Goal: Find specific page/section

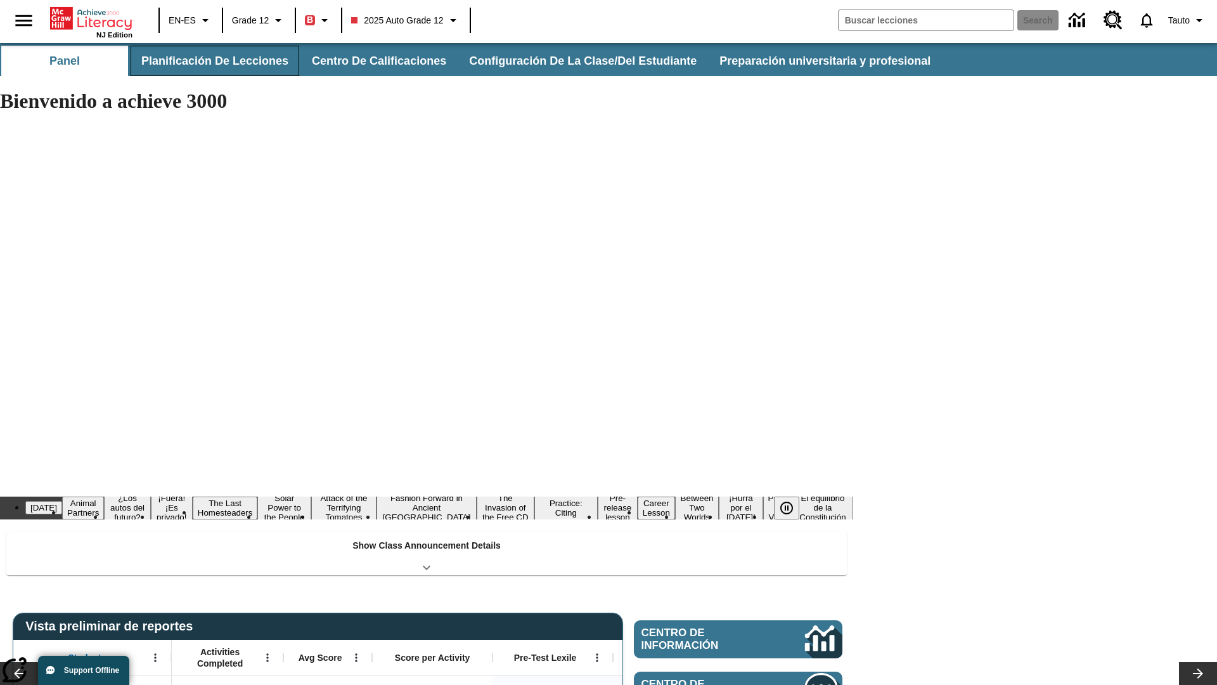
click at [212, 61] on button "Planificación de lecciones" at bounding box center [215, 61] width 169 height 30
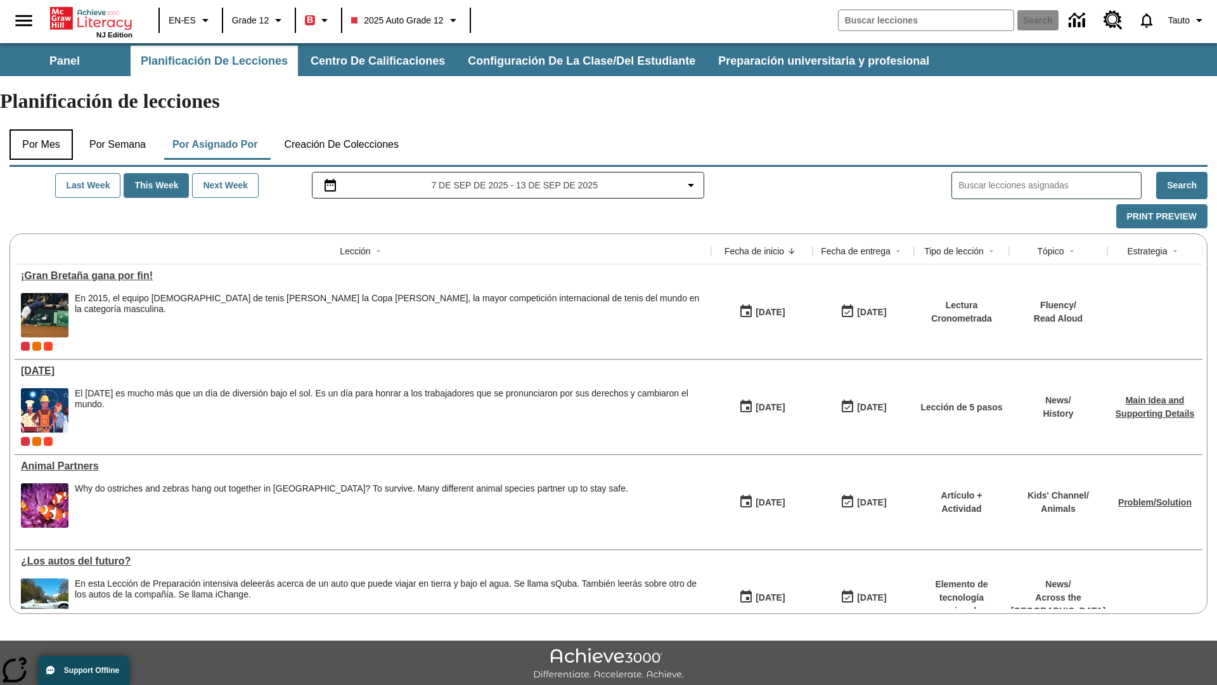
click at [41, 129] on button "Por mes" at bounding box center [41, 144] width 63 height 30
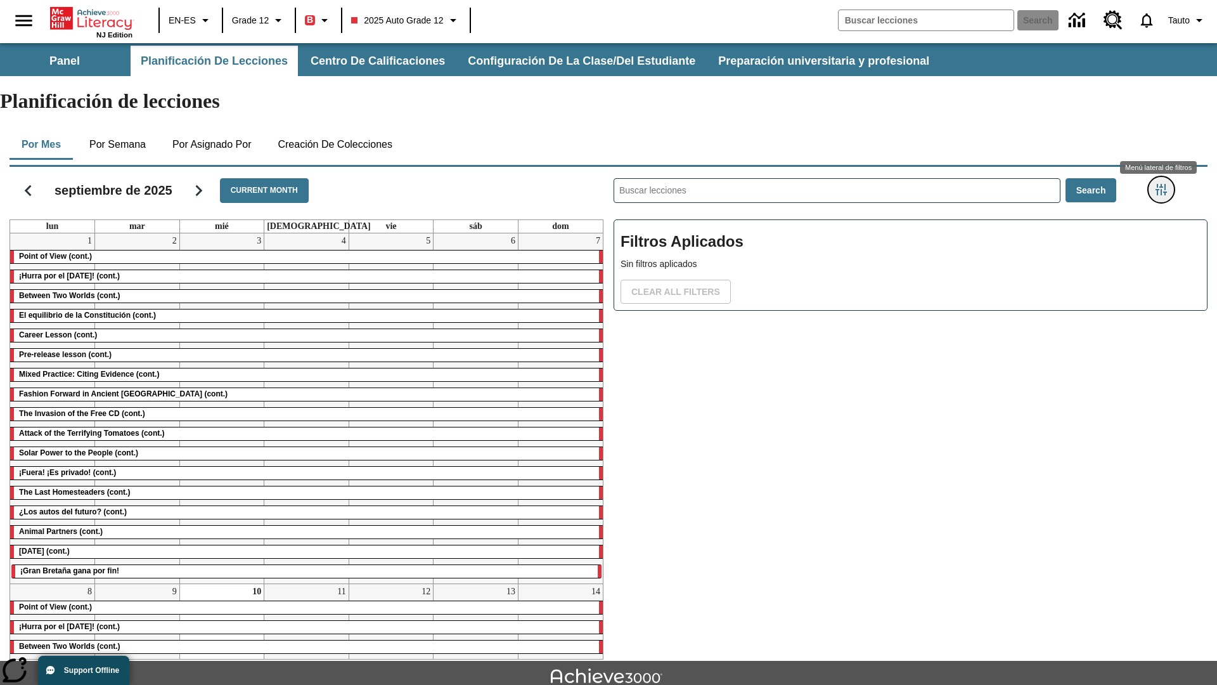
click at [1161, 184] on icon "Menú lateral de filtros" at bounding box center [1160, 189] width 11 height 11
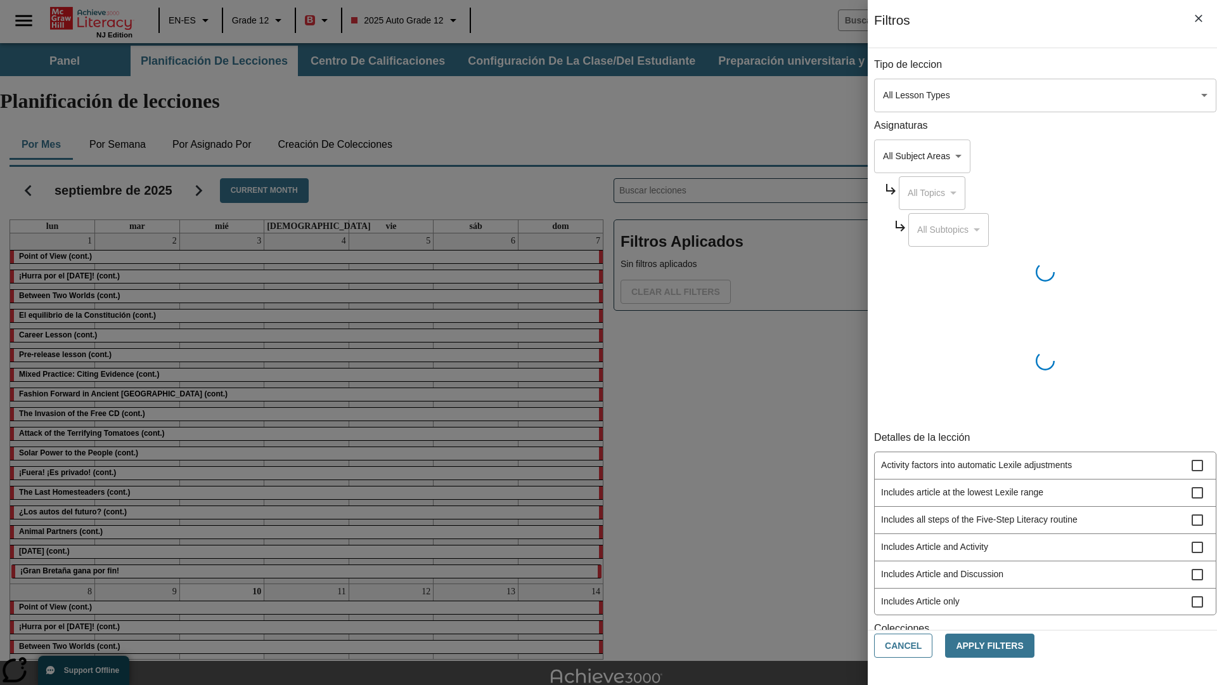
click at [913, 95] on body "Saltar al contenido principal NJ Edition EN-ES Grade 12 B 2025 Auto Grade 12 Se…" at bounding box center [608, 392] width 1217 height 699
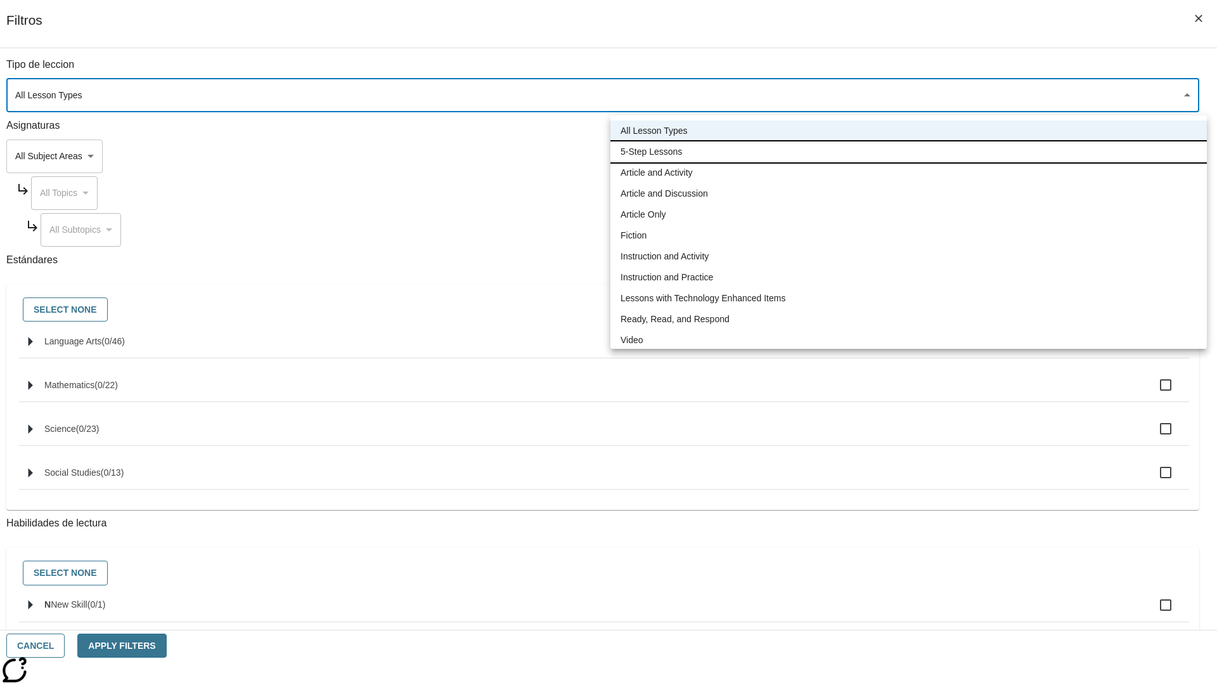
click at [908, 151] on li "5-Step Lessons" at bounding box center [908, 151] width 596 height 21
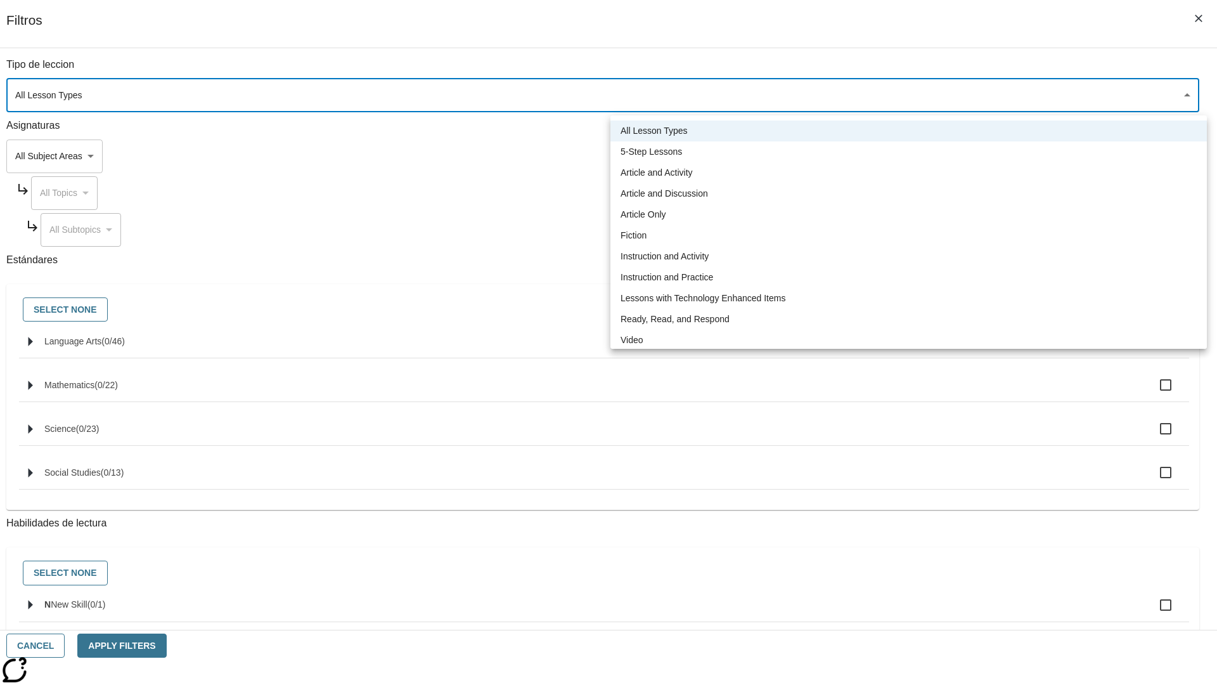
type input "1"
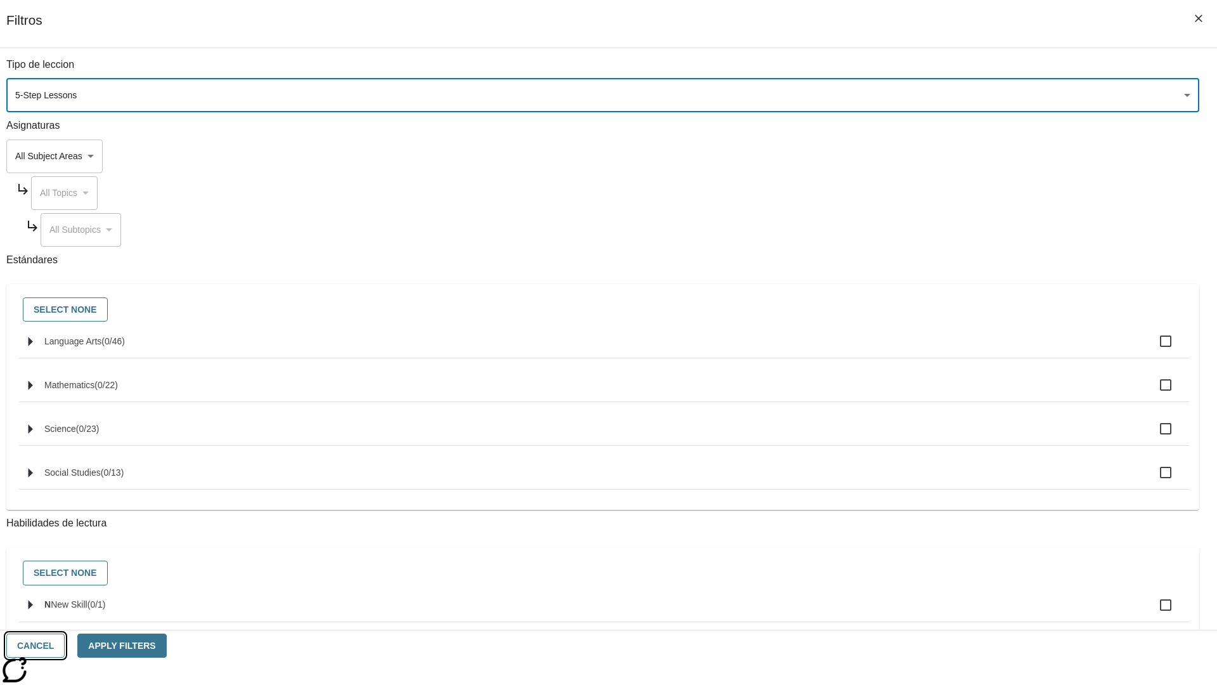
click at [65, 645] on button "Cancel" at bounding box center [35, 645] width 58 height 25
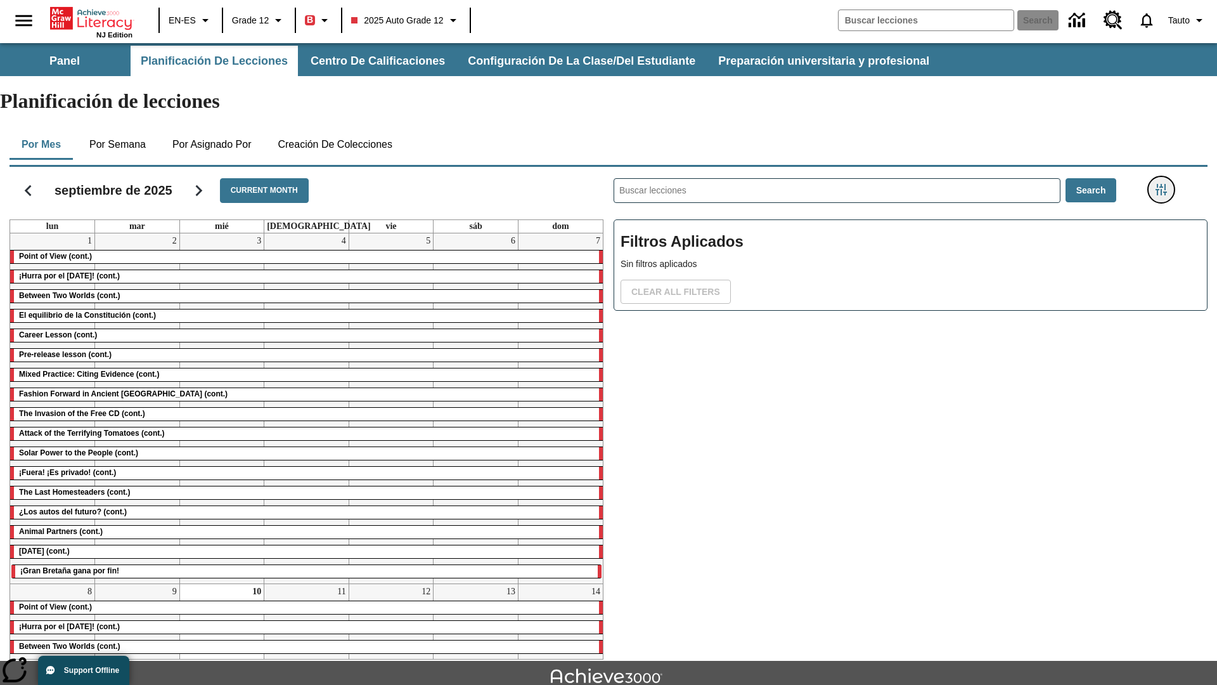
click at [1161, 184] on icon "Menú lateral de filtros" at bounding box center [1160, 189] width 11 height 11
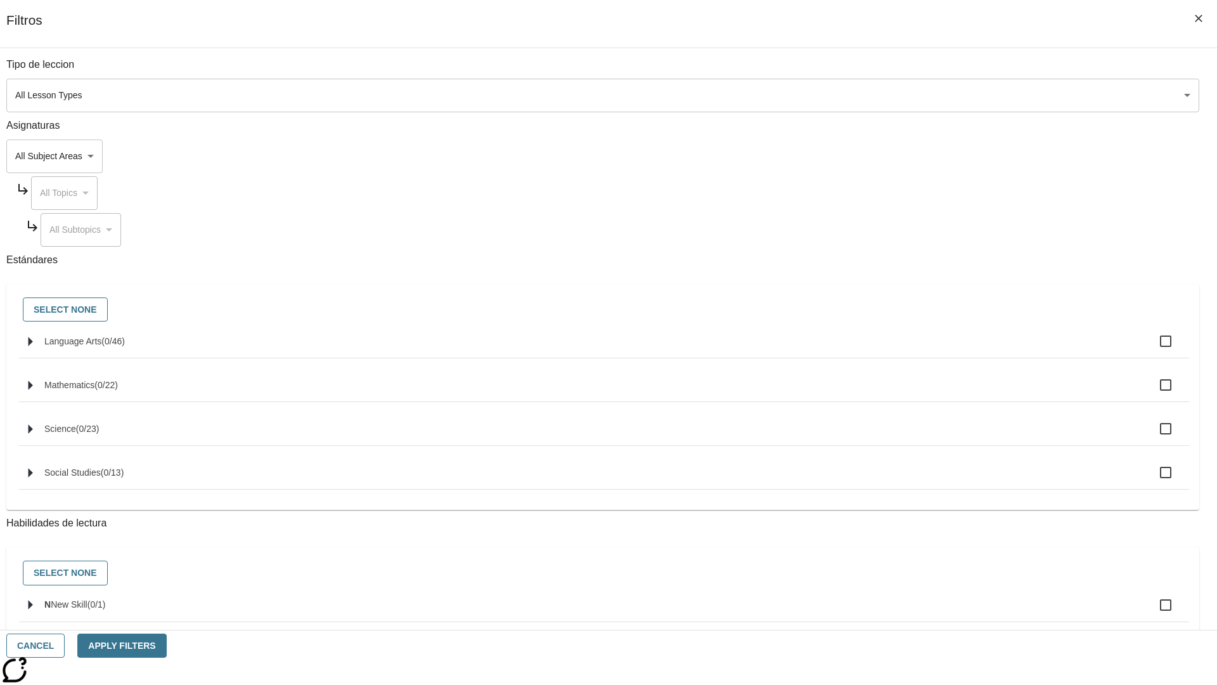
click at [913, 95] on body "Saltar al contenido principal NJ Edition EN-ES Grade 12 B 2025 Auto Grade 12 Se…" at bounding box center [608, 392] width 1217 height 699
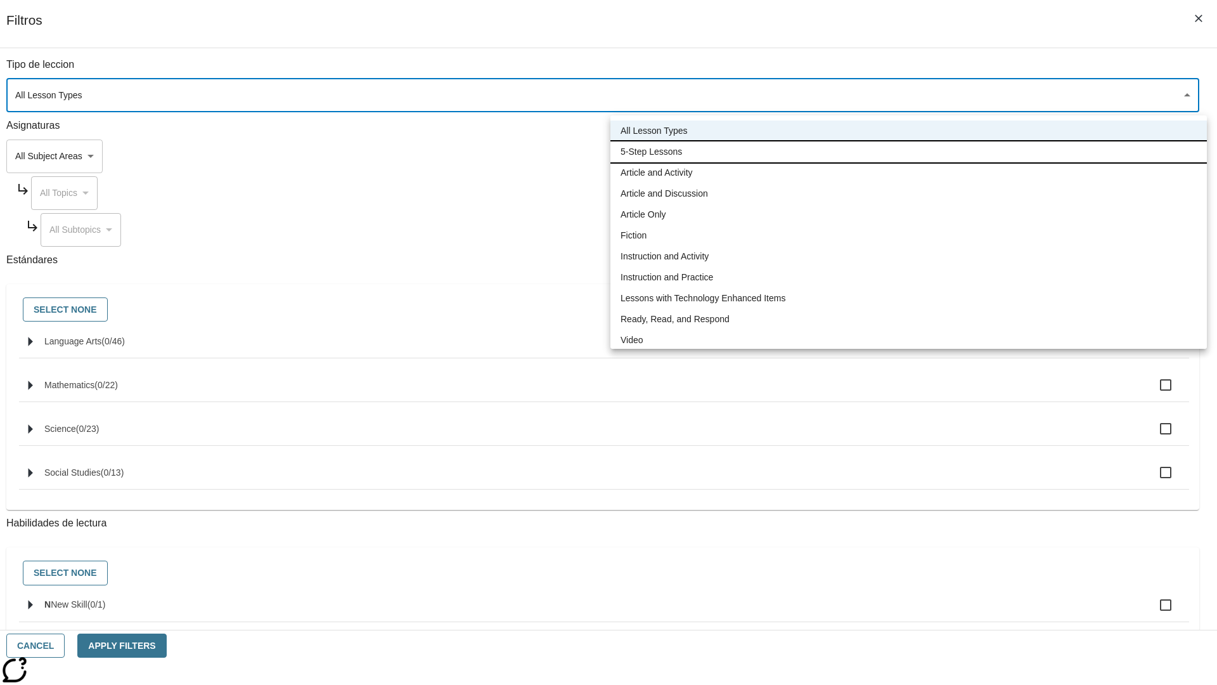
click at [908, 151] on li "5-Step Lessons" at bounding box center [908, 151] width 596 height 21
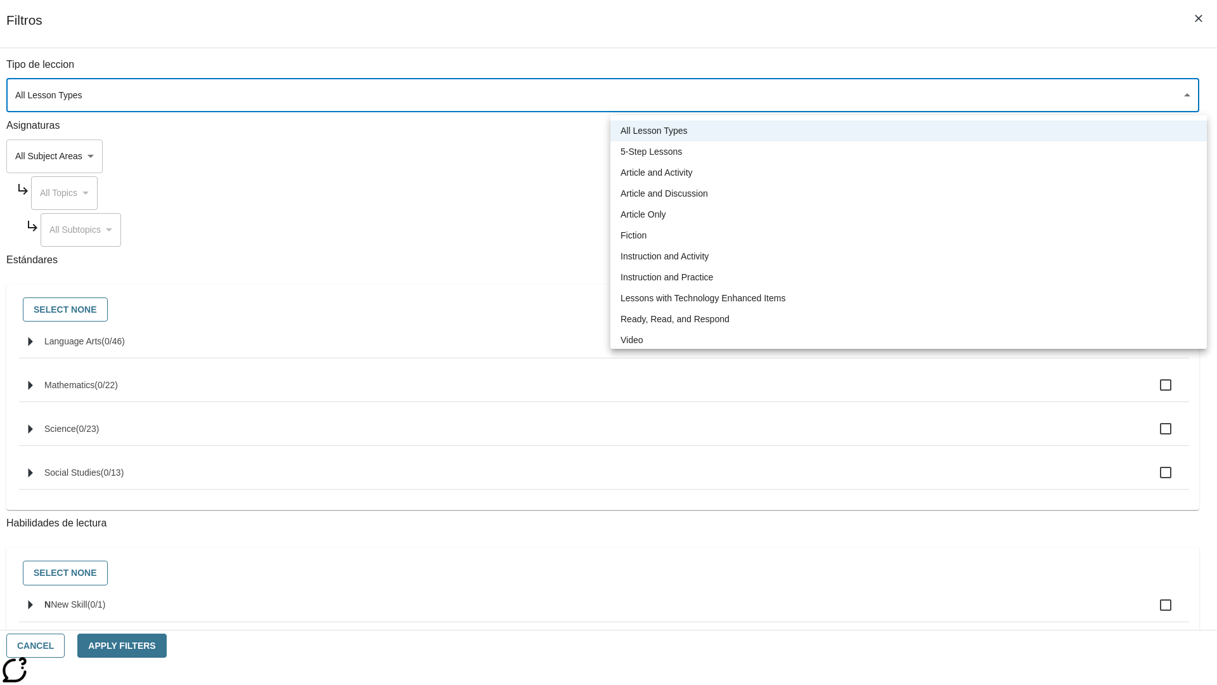
type input "1"
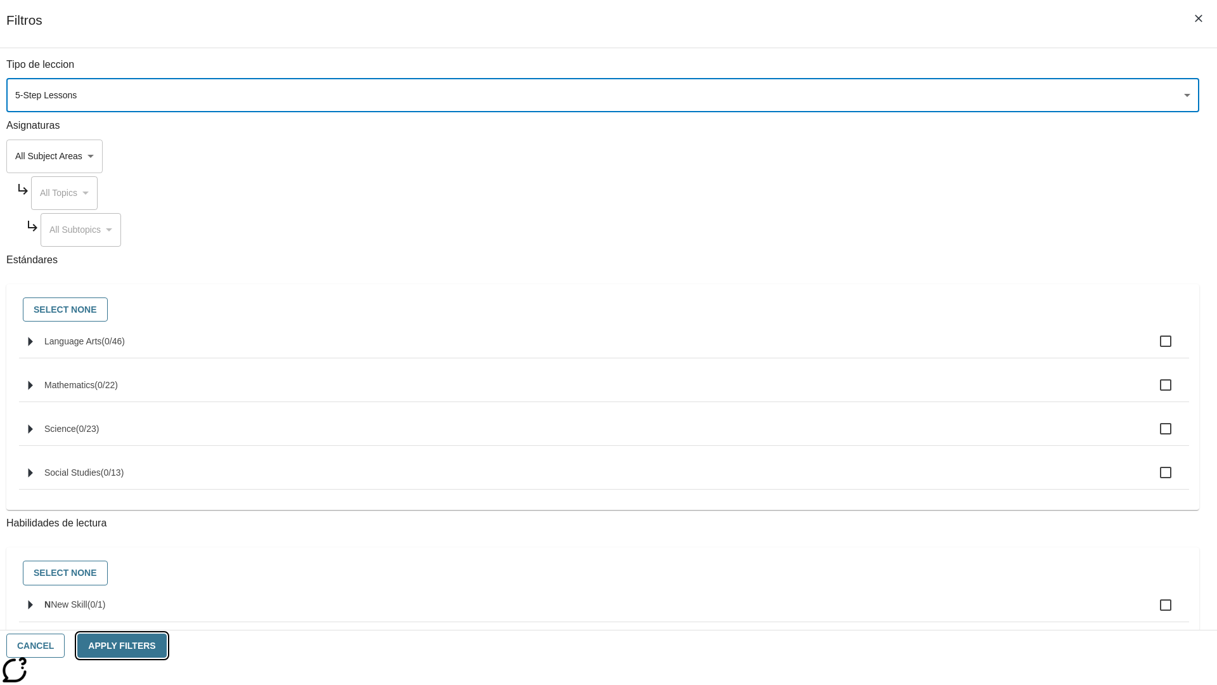
click at [166, 645] on button "Apply Filters" at bounding box center [121, 645] width 89 height 25
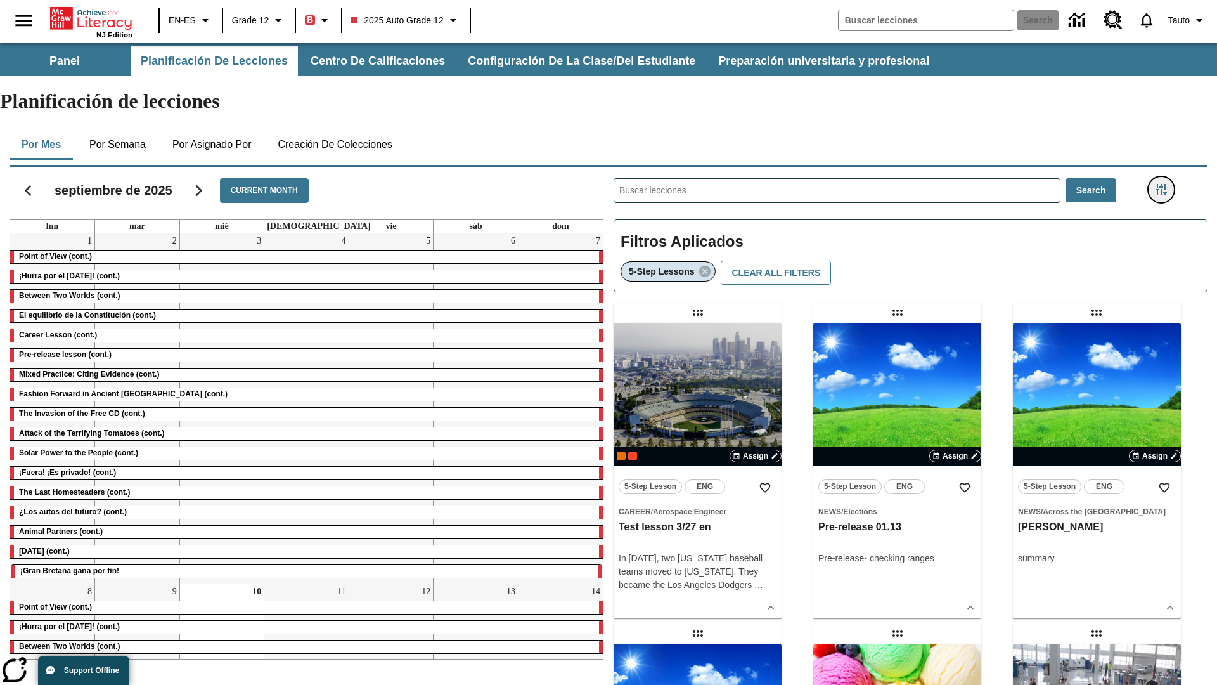
click at [1161, 184] on icon "Menú lateral de filtros" at bounding box center [1160, 189] width 11 height 11
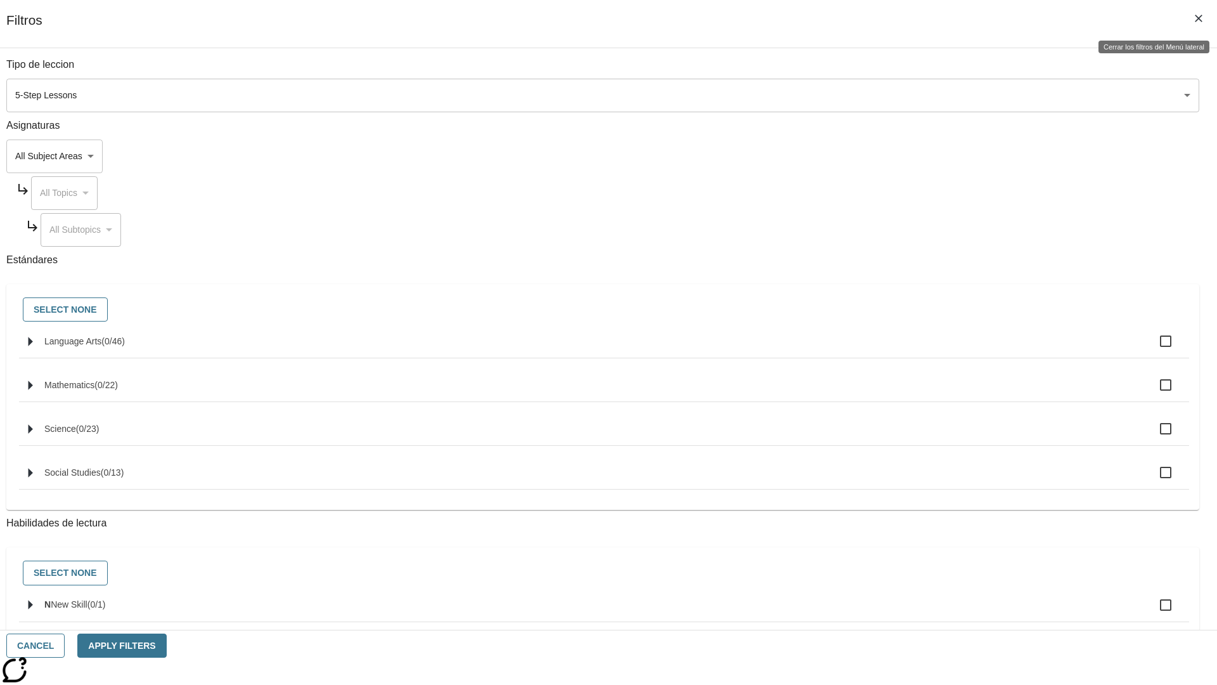
click at [1199, 18] on icon "Cerrar los filtros del Menú lateral" at bounding box center [1199, 19] width 8 height 8
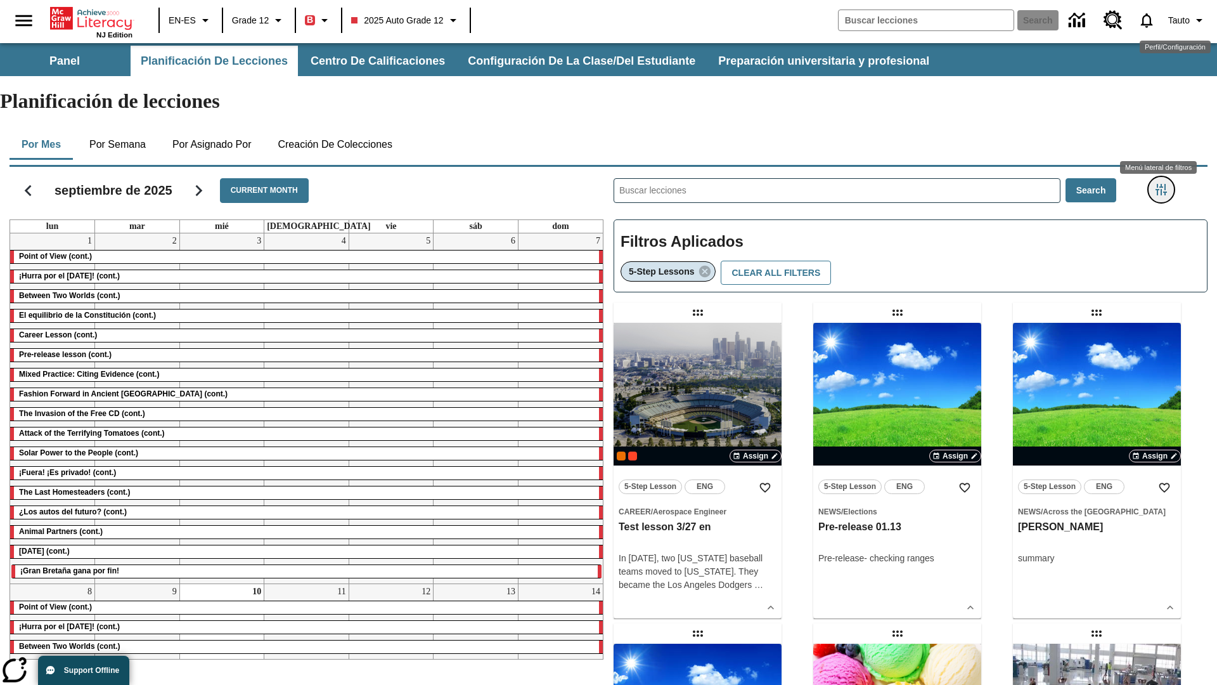
click at [1161, 184] on icon "Menú lateral de filtros" at bounding box center [1160, 189] width 11 height 11
